Goal: Task Accomplishment & Management: Complete application form

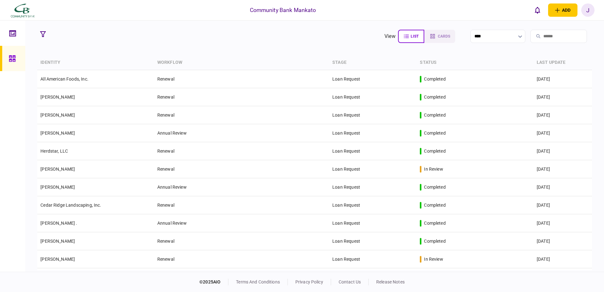
click at [530, 37] on input "search" at bounding box center [558, 36] width 57 height 13
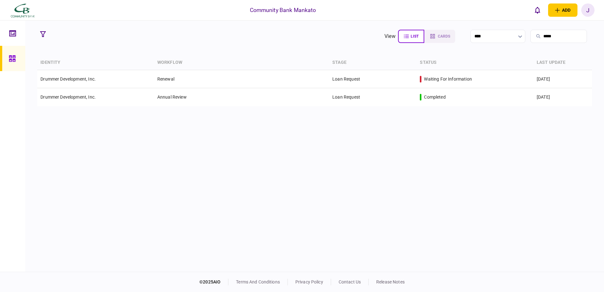
type input "*****"
drag, startPoint x: 510, startPoint y: 37, endPoint x: 433, endPoint y: 35, distance: 77.1
click at [433, 35] on section "view list cards **** *****" at bounding box center [487, 36] width 209 height 16
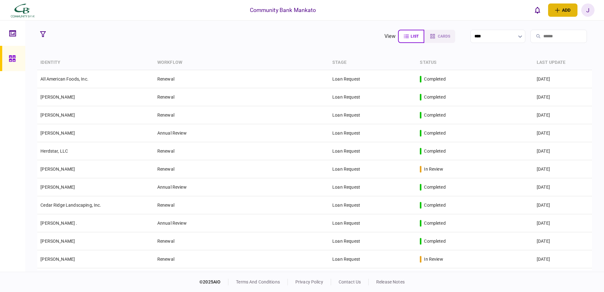
click at [555, 10] on icon "open adding identity options" at bounding box center [557, 10] width 4 height 4
click at [531, 33] on div "individual identity" at bounding box center [552, 36] width 50 height 6
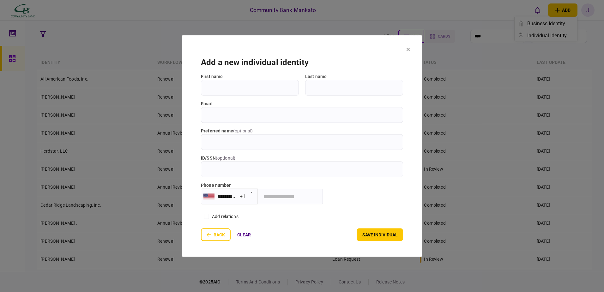
click at [279, 91] on input "First name" at bounding box center [250, 88] width 98 height 16
type input "****"
type input "*****"
type input "*"
drag, startPoint x: 252, startPoint y: 114, endPoint x: 297, endPoint y: 114, distance: 44.8
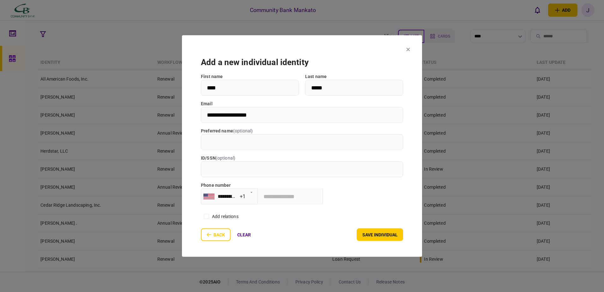
click at [297, 114] on input "**********" at bounding box center [302, 115] width 202 height 16
type input "**********"
click at [382, 234] on button "save individual" at bounding box center [380, 234] width 46 height 13
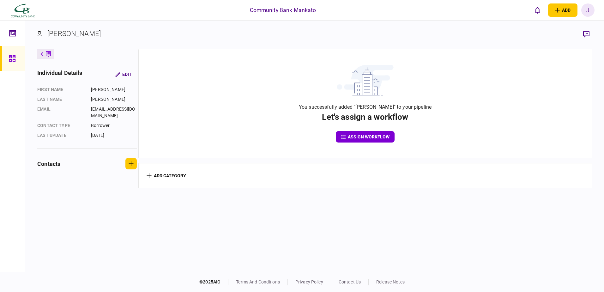
click at [373, 137] on button "assign workflow" at bounding box center [365, 136] width 59 height 11
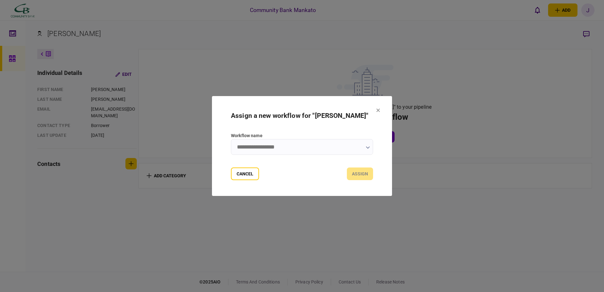
click at [369, 148] on icon "button" at bounding box center [368, 147] width 4 height 3
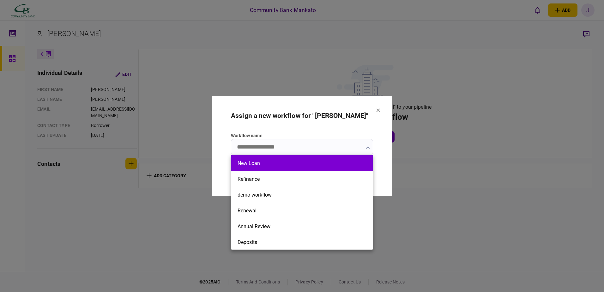
click at [291, 162] on button "New Loan" at bounding box center [301, 163] width 129 height 6
type input "********"
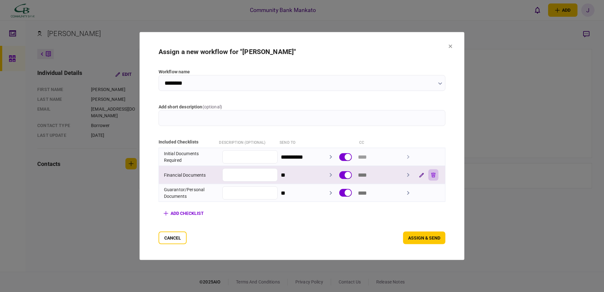
click at [438, 178] on button "button" at bounding box center [433, 174] width 10 height 11
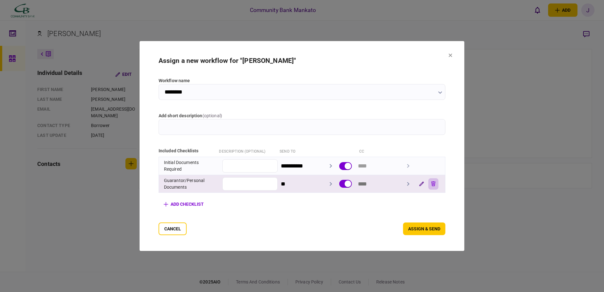
click at [438, 178] on button "button" at bounding box center [433, 183] width 10 height 11
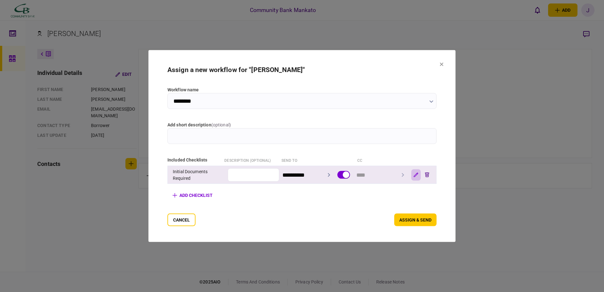
click at [418, 175] on icon "button" at bounding box center [415, 174] width 5 height 5
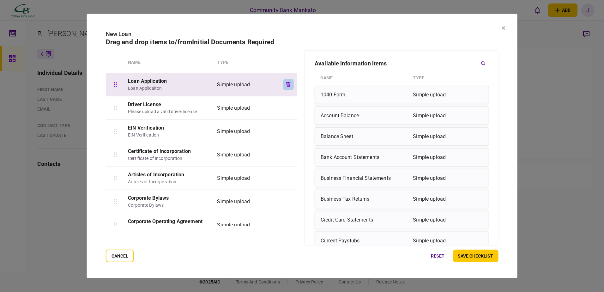
click at [286, 85] on icon "button" at bounding box center [288, 84] width 4 height 5
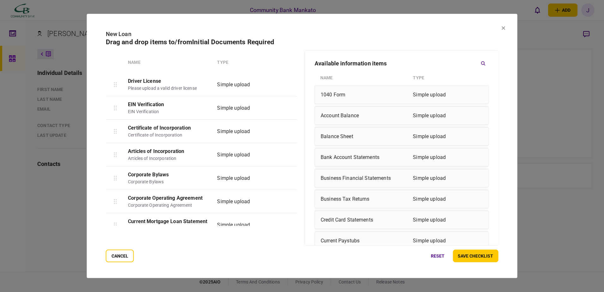
click at [286, 85] on icon "button" at bounding box center [288, 84] width 4 height 5
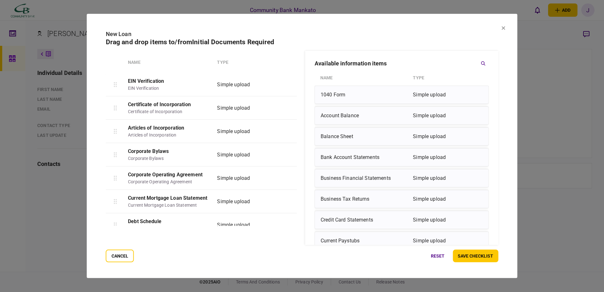
click at [286, 85] on icon "button" at bounding box center [288, 84] width 4 height 5
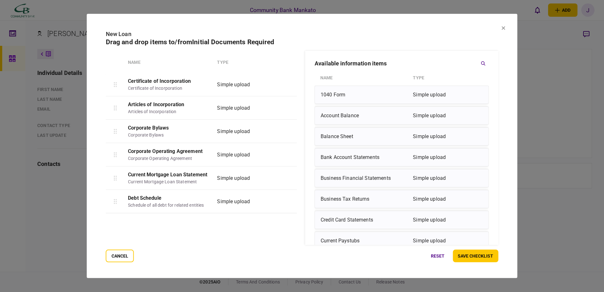
click at [286, 85] on icon "button" at bounding box center [288, 84] width 4 height 5
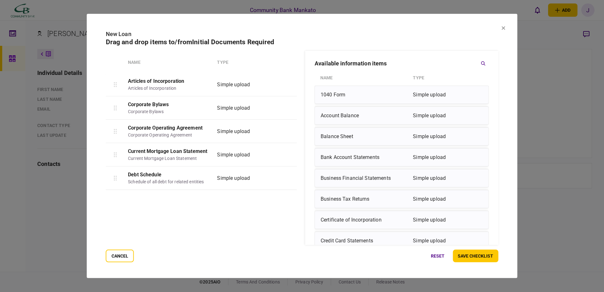
click at [286, 85] on icon "button" at bounding box center [288, 84] width 4 height 5
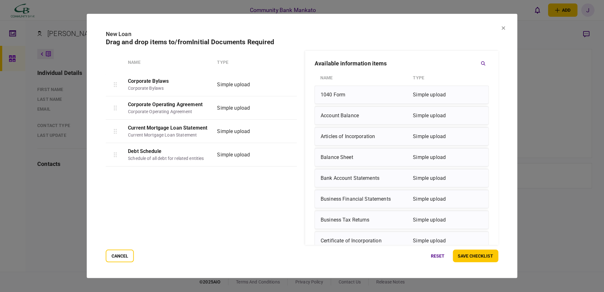
click at [286, 85] on icon "button" at bounding box center [288, 84] width 4 height 5
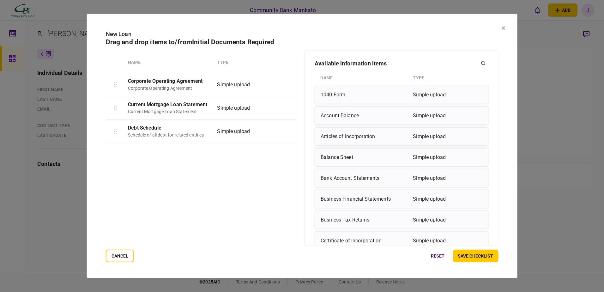
click at [286, 85] on icon "button" at bounding box center [288, 84] width 4 height 5
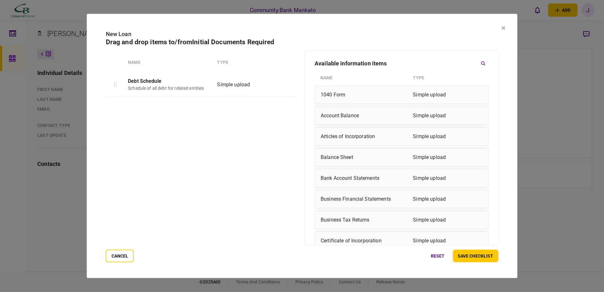
click at [286, 85] on icon "button" at bounding box center [288, 84] width 4 height 5
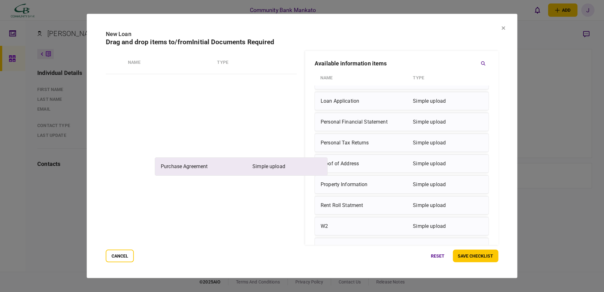
scroll to position [411, 0]
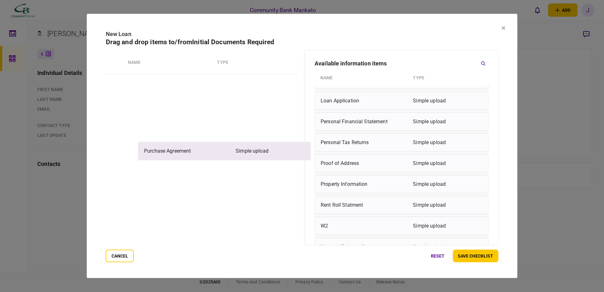
drag, startPoint x: 392, startPoint y: 210, endPoint x: 210, endPoint y: 153, distance: 190.5
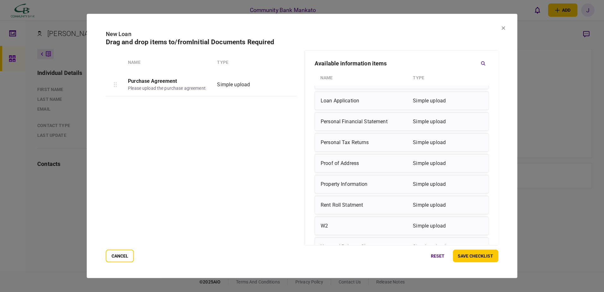
scroll to position [348, 0]
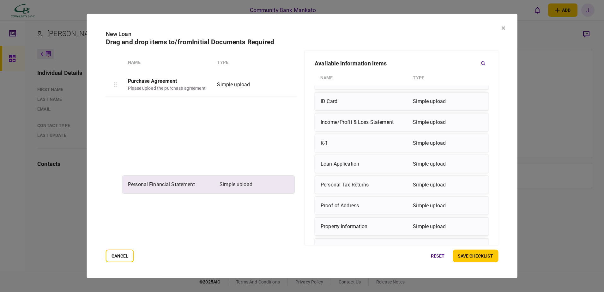
drag, startPoint x: 336, startPoint y: 187, endPoint x: 142, endPoint y: 187, distance: 194.5
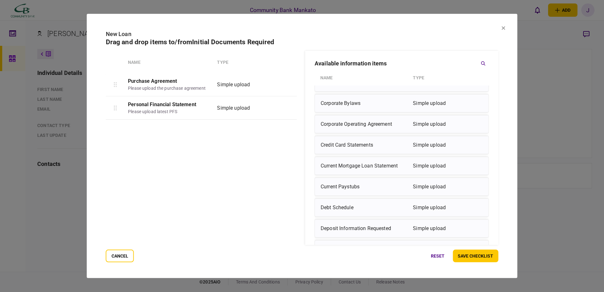
scroll to position [63, 0]
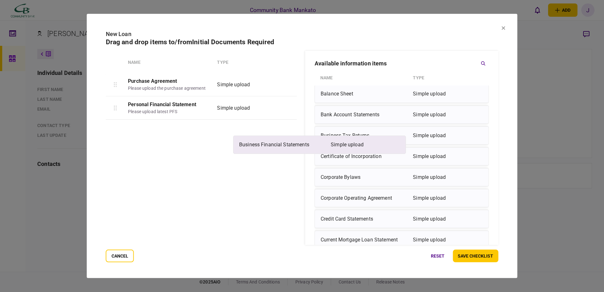
drag, startPoint x: 343, startPoint y: 139, endPoint x: 215, endPoint y: 150, distance: 128.3
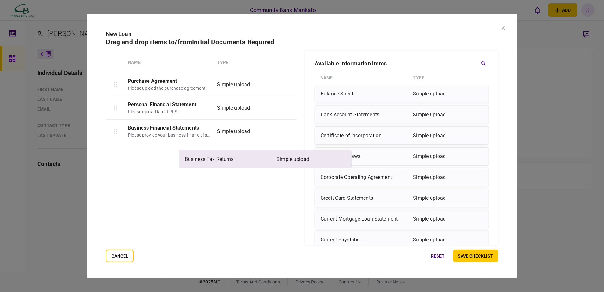
drag, startPoint x: 315, startPoint y: 149, endPoint x: 201, endPoint y: 164, distance: 114.4
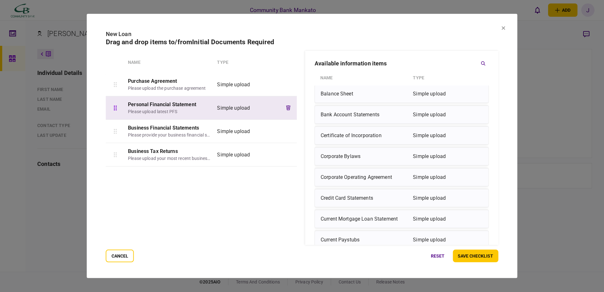
drag, startPoint x: 139, startPoint y: 109, endPoint x: 138, endPoint y: 116, distance: 7.0
click at [138, 116] on div "Personal Financial Statement Please upload latest PFS Simple upload" at bounding box center [201, 107] width 191 height 23
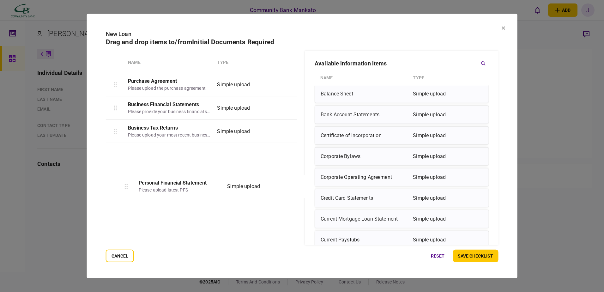
drag, startPoint x: 119, startPoint y: 107, endPoint x: 128, endPoint y: 192, distance: 86.1
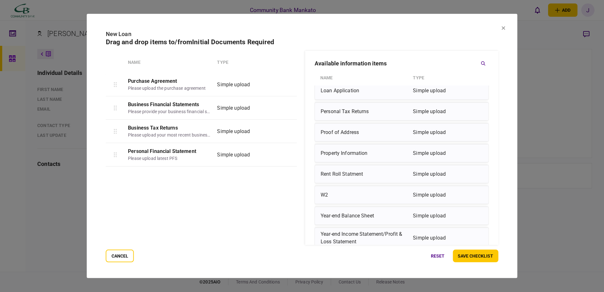
scroll to position [411, 0]
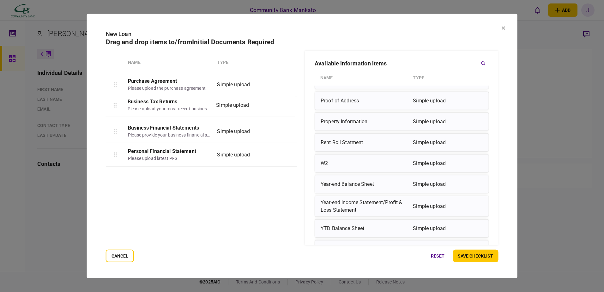
drag, startPoint x: 115, startPoint y: 133, endPoint x: 114, endPoint y: 105, distance: 27.5
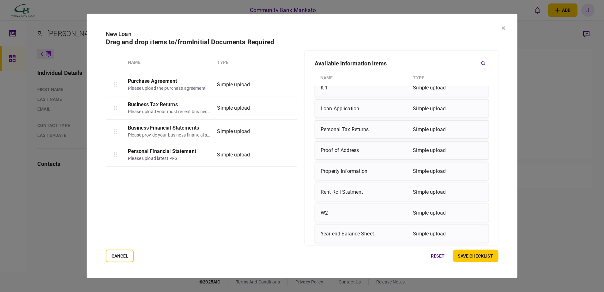
scroll to position [330, 0]
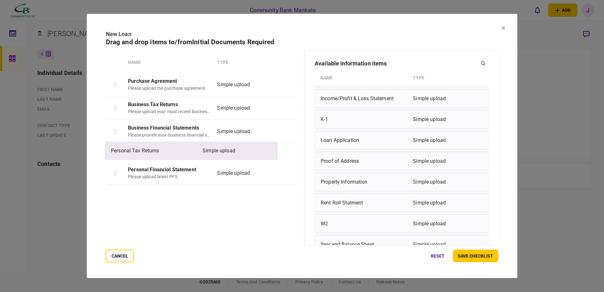
drag, startPoint x: 335, startPoint y: 165, endPoint x: 118, endPoint y: 153, distance: 216.6
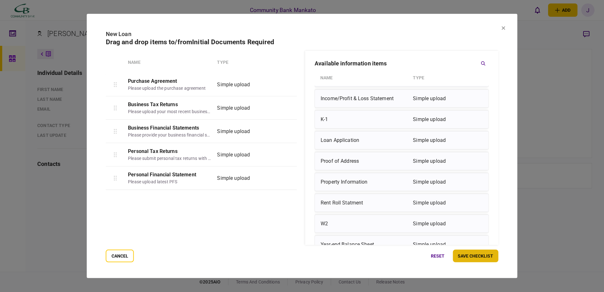
click at [481, 255] on button "save checklist" at bounding box center [475, 255] width 45 height 13
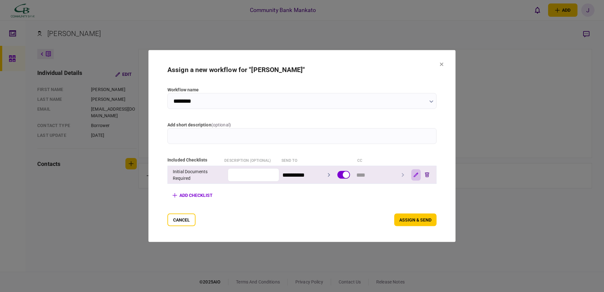
click at [418, 173] on icon "button" at bounding box center [415, 174] width 5 height 5
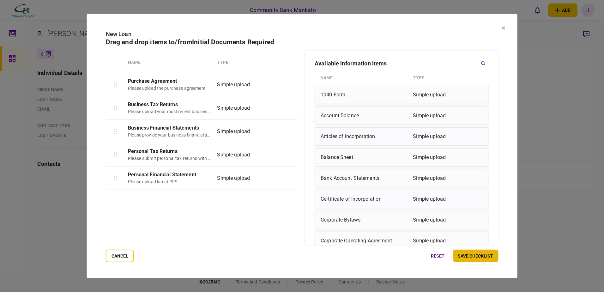
click at [477, 257] on button "save checklist" at bounding box center [475, 255] width 45 height 13
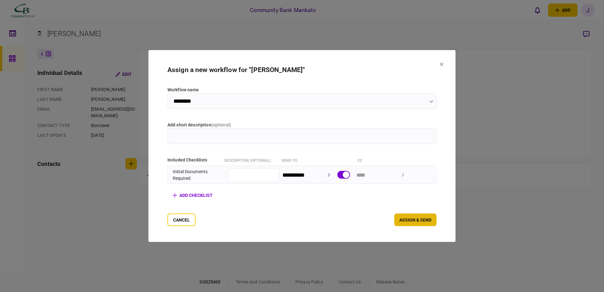
click at [436, 221] on button "assign & send" at bounding box center [415, 219] width 42 height 13
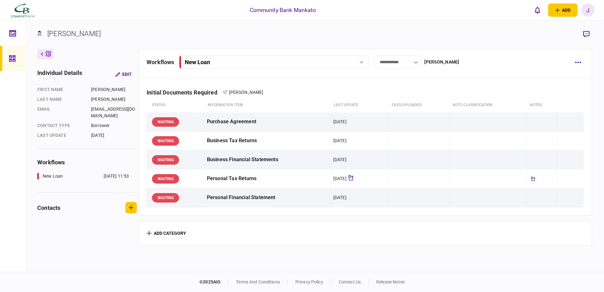
click at [585, 10] on div "J" at bounding box center [587, 9] width 13 height 13
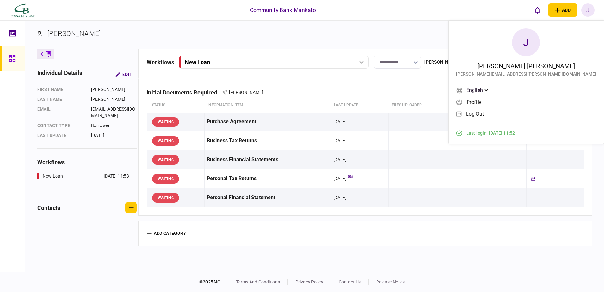
click at [484, 112] on span "log out" at bounding box center [475, 113] width 18 height 5
